Goal: Transaction & Acquisition: Purchase product/service

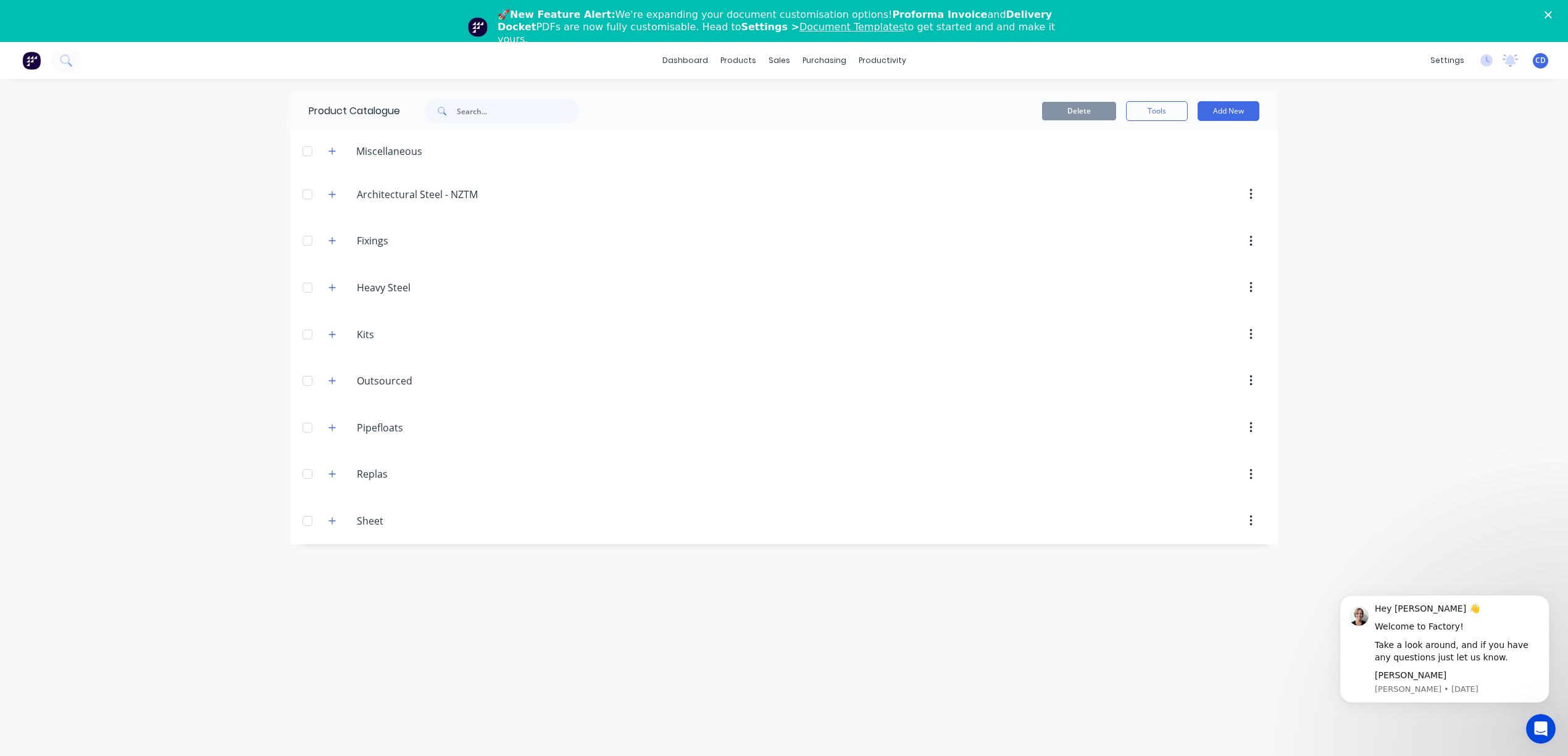
click at [370, 297] on div "Heavy.Steel Heavy Steel" at bounding box center [416, 288] width 195 height 22
click at [374, 289] on input "Heavy Steel" at bounding box center [430, 287] width 147 height 15
click at [330, 287] on icon "button" at bounding box center [332, 287] width 7 height 9
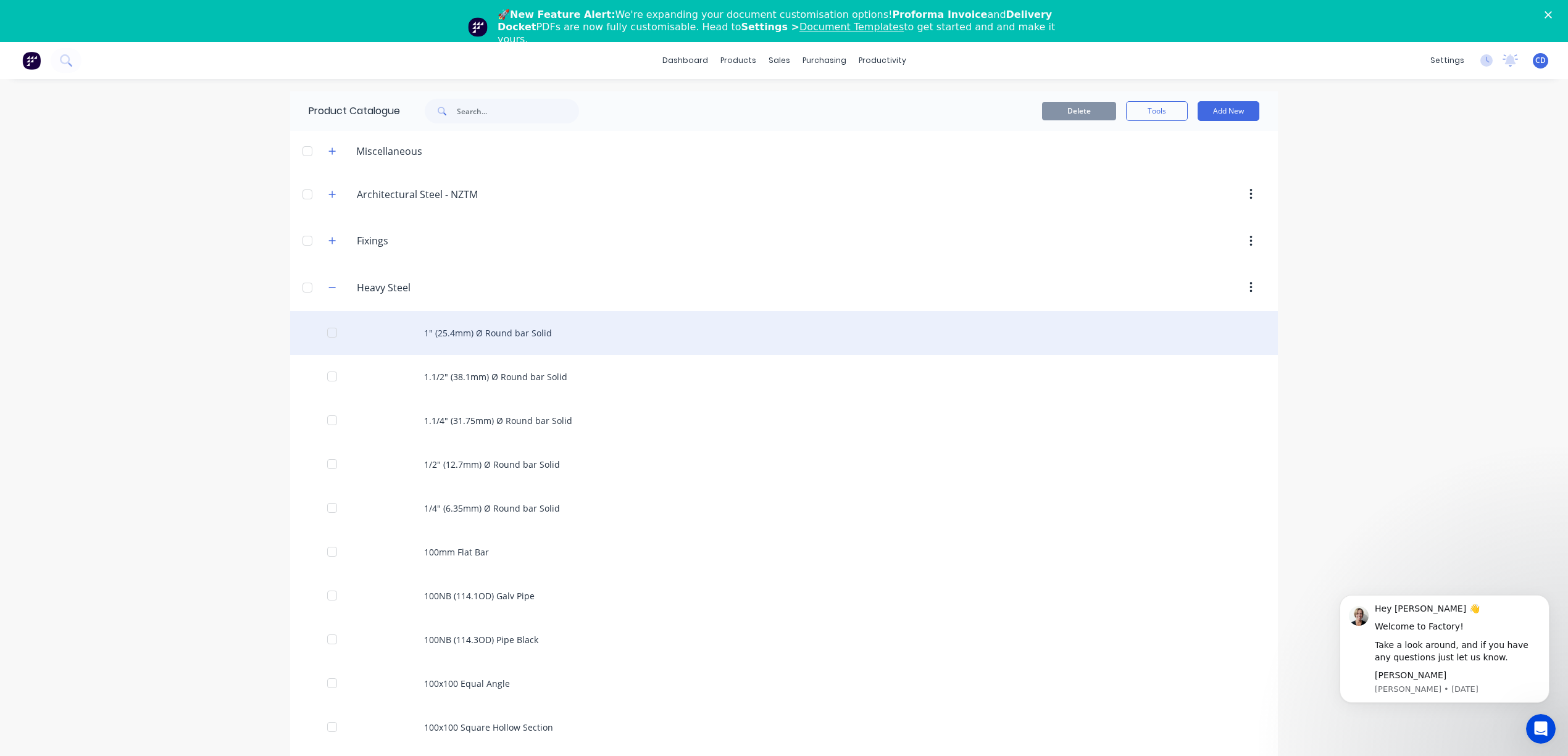
click at [469, 341] on div "1" (25.4mm) Ø Round bar Solid" at bounding box center [784, 333] width 988 height 44
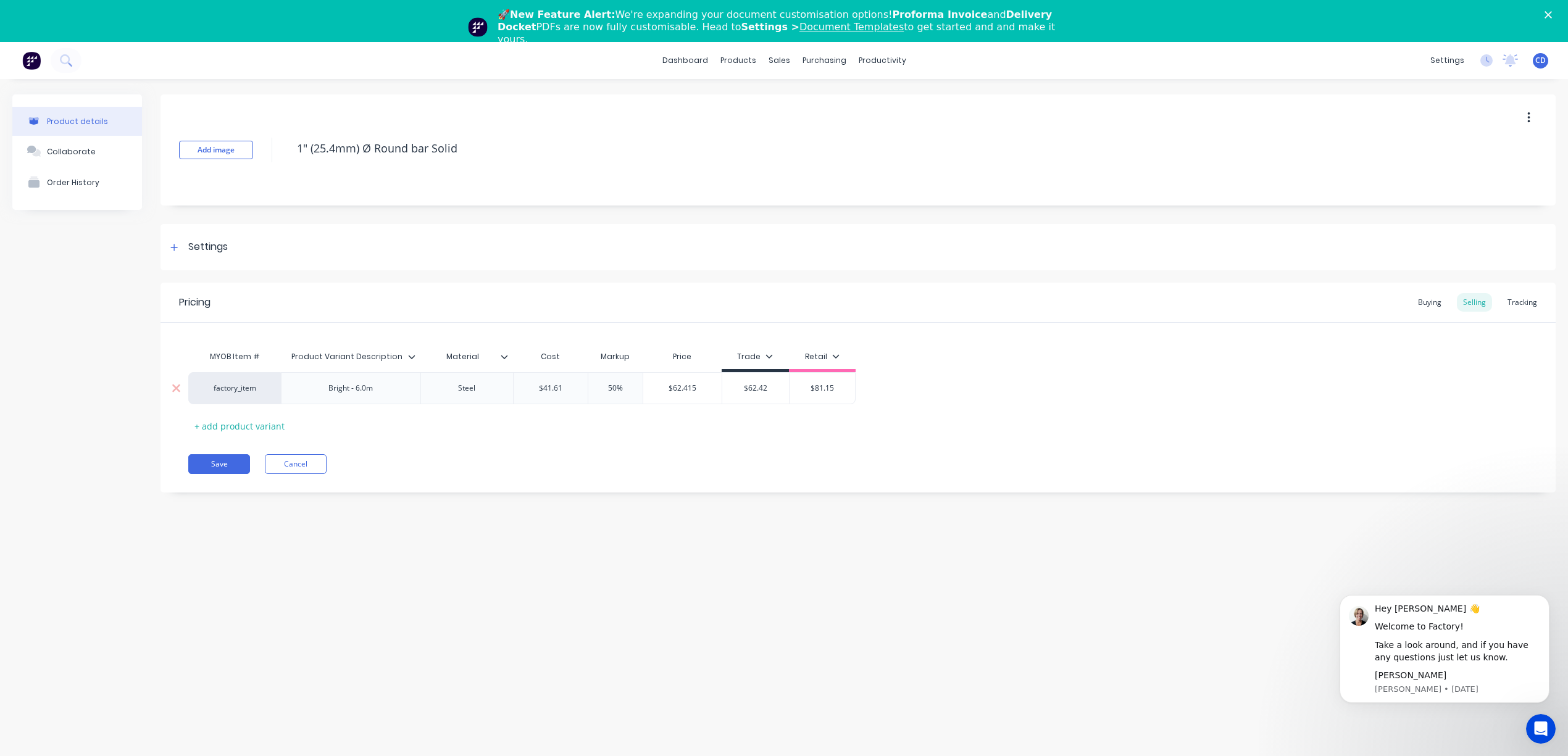
click at [381, 393] on div "Bright - 6.0m" at bounding box center [350, 388] width 64 height 16
type textarea "x"
click at [200, 247] on div "Settings" at bounding box center [208, 246] width 40 height 15
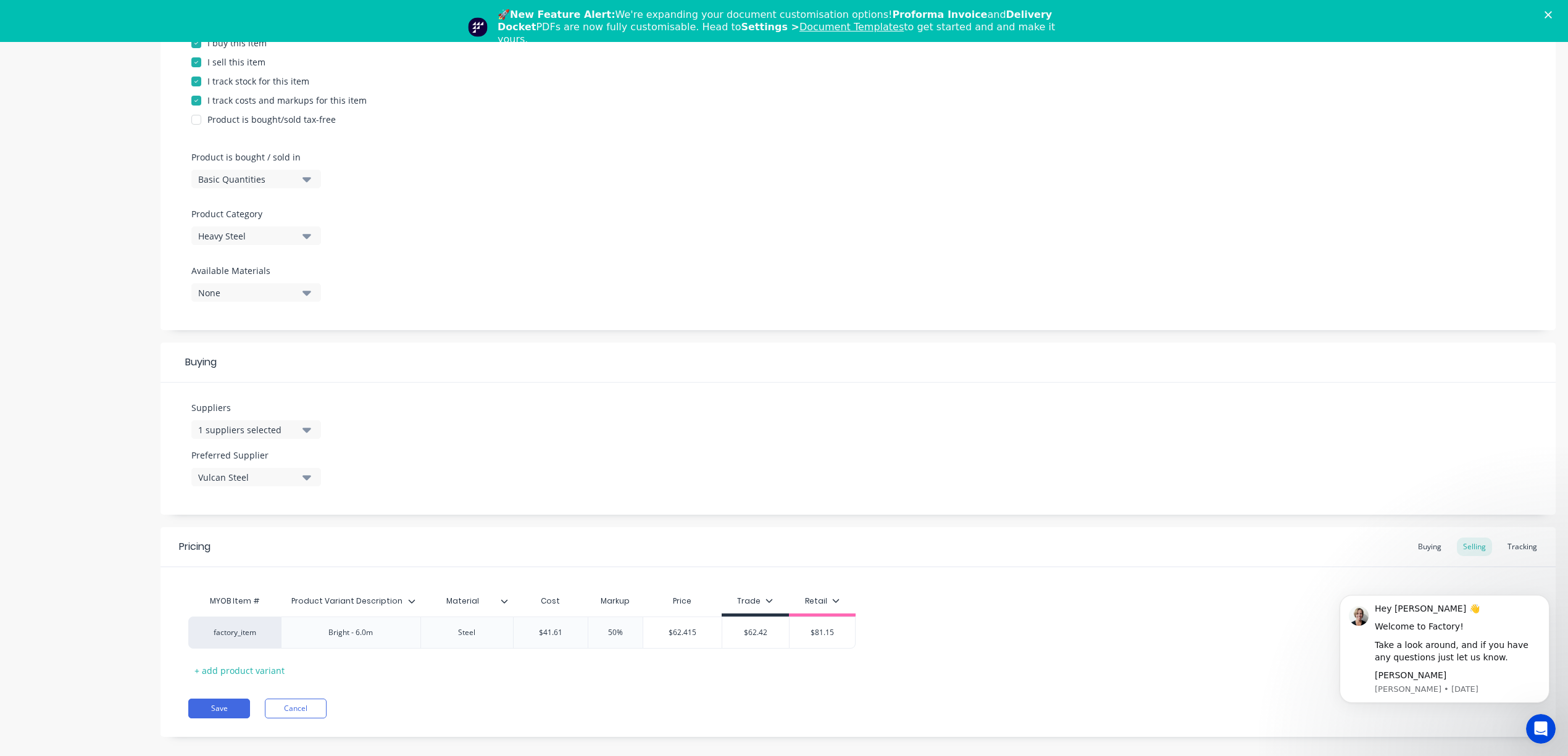
scroll to position [42, 0]
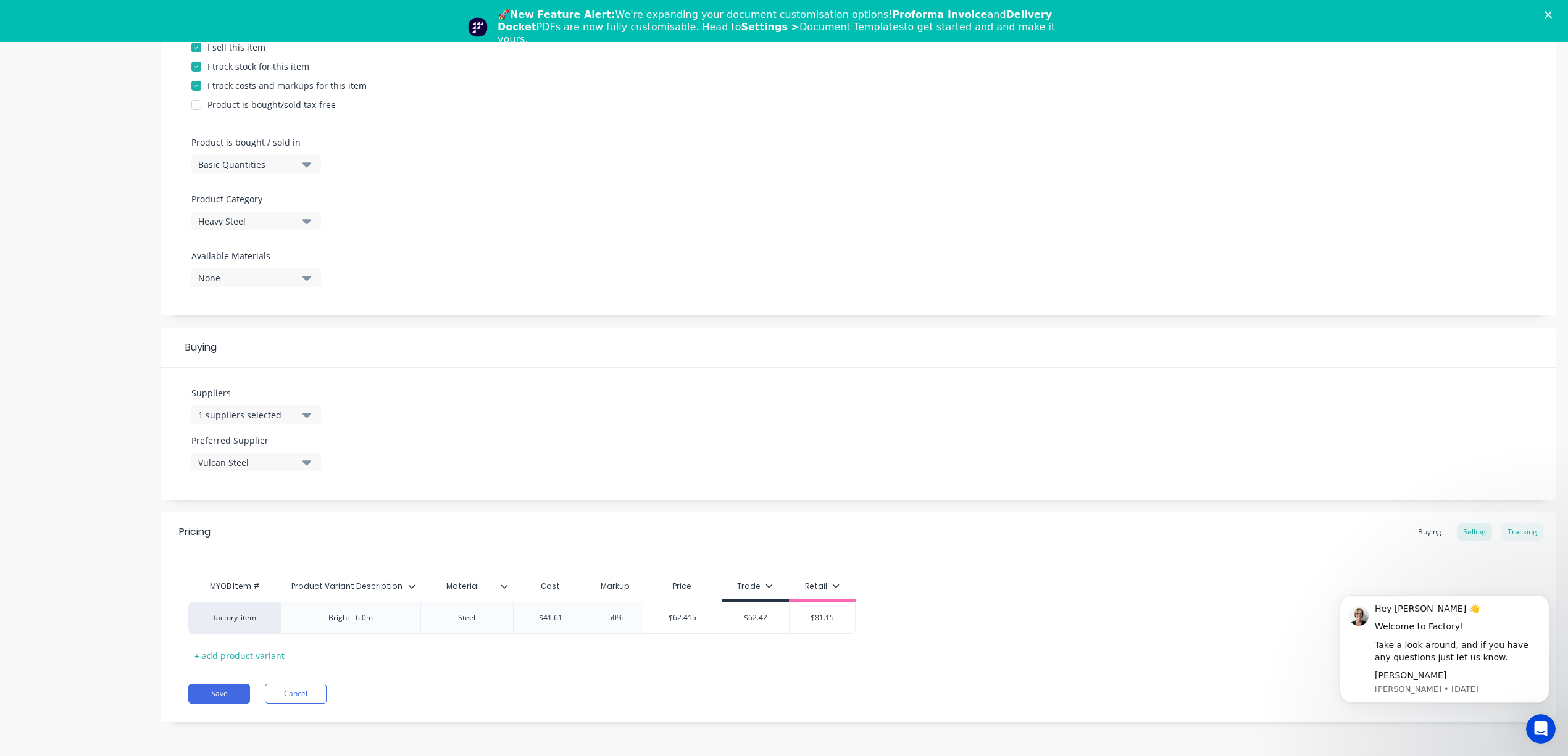
click at [1517, 533] on div "Tracking" at bounding box center [1522, 531] width 42 height 18
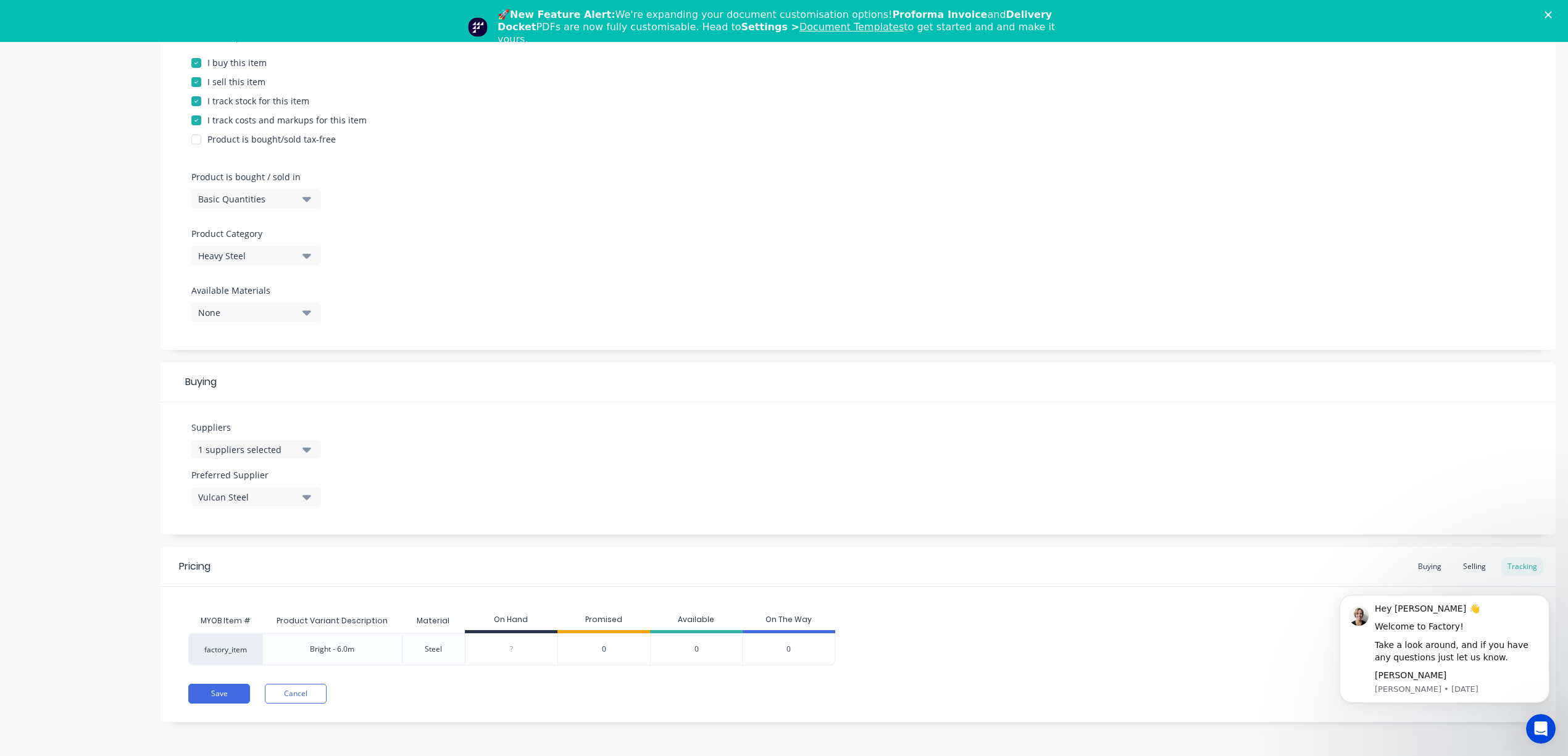
scroll to position [219, 0]
click at [1412, 568] on div "Buying" at bounding box center [1429, 566] width 36 height 18
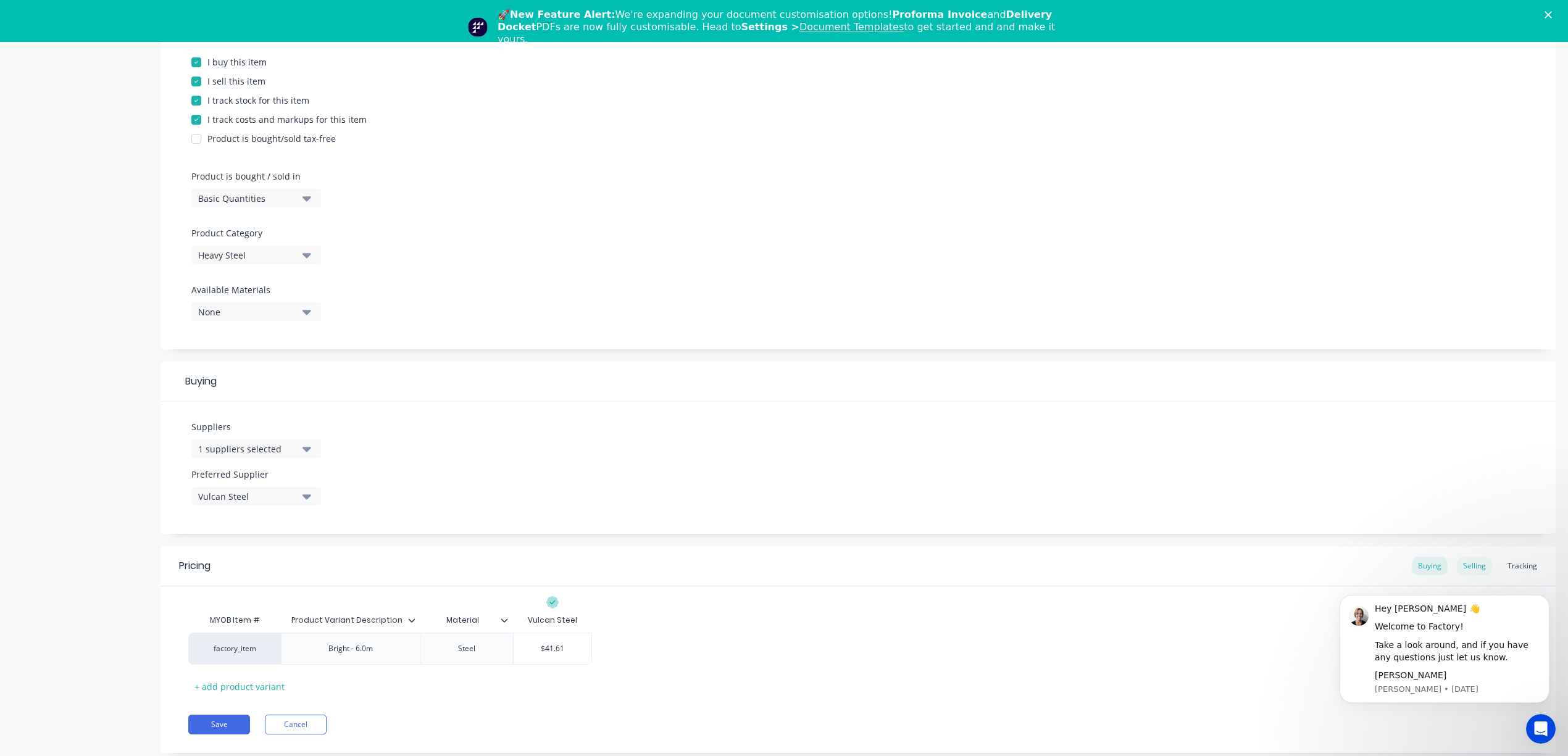
click at [1459, 562] on div "Selling" at bounding box center [1475, 565] width 35 height 18
click at [1502, 564] on div "Tracking" at bounding box center [1522, 565] width 42 height 18
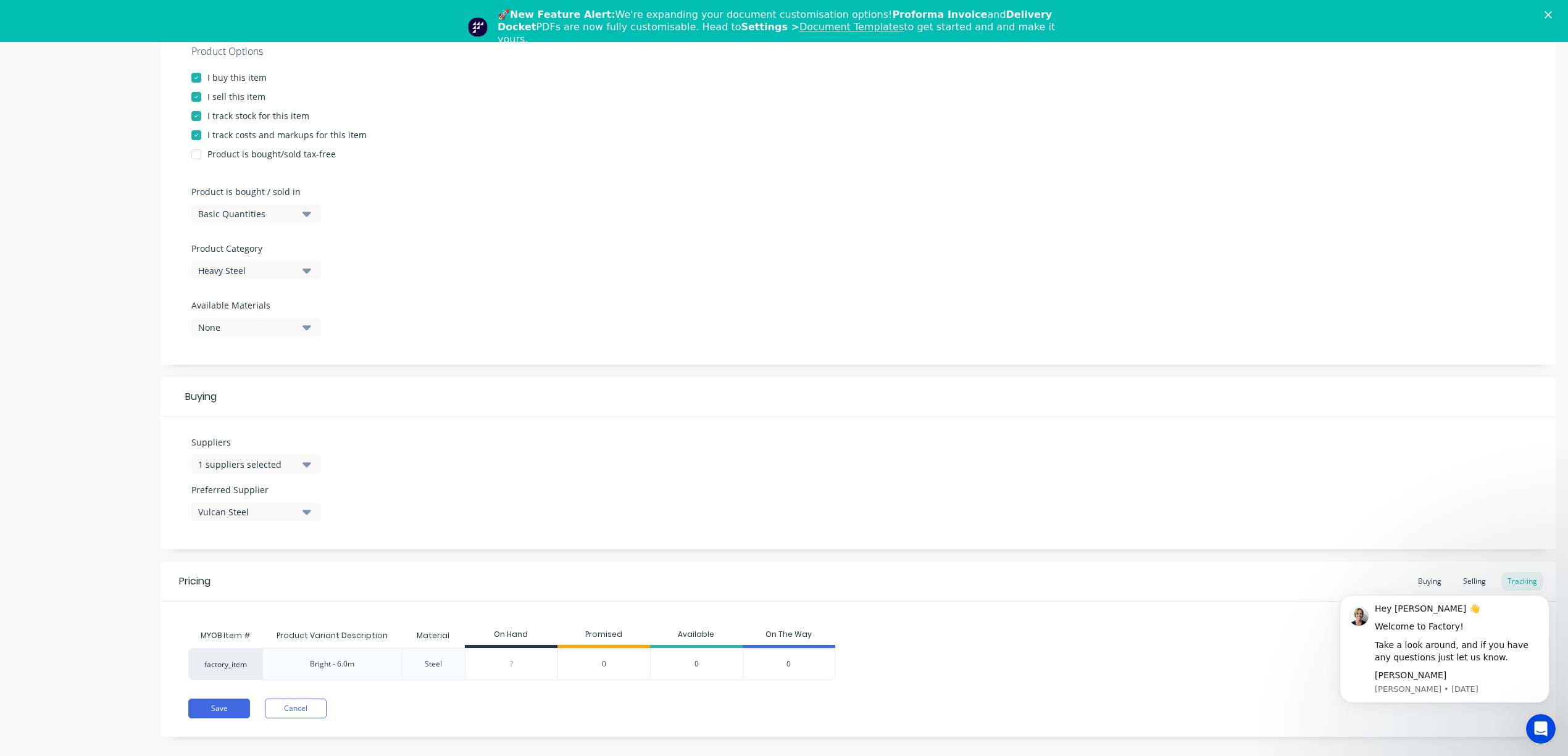
scroll to position [42, 0]
